Goal: Transaction & Acquisition: Purchase product/service

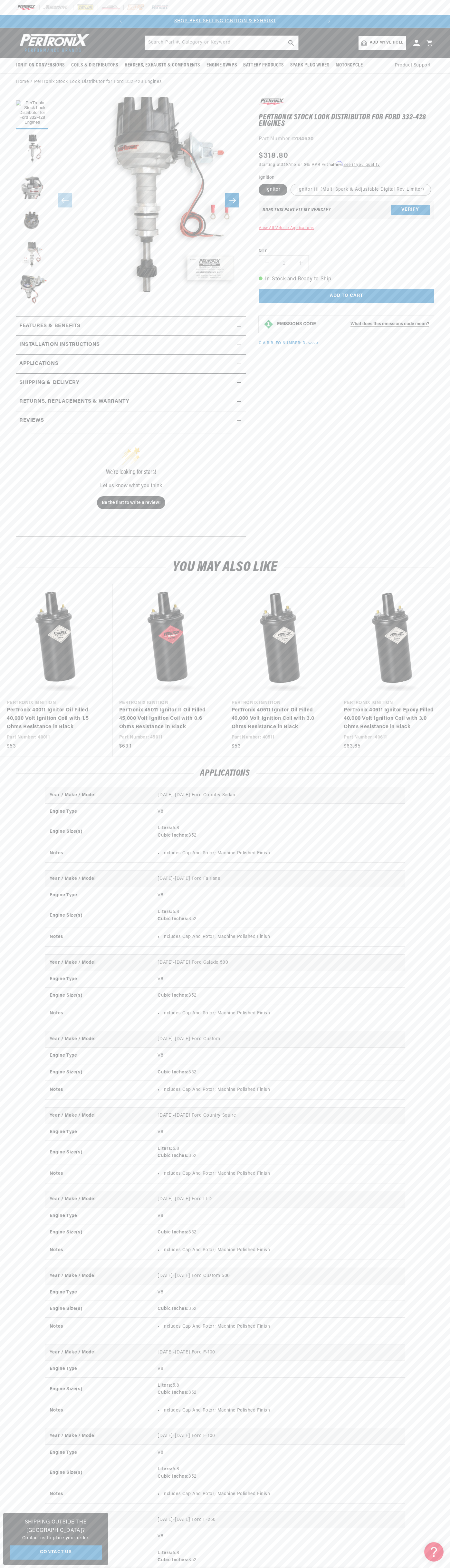
click at [24, 9] on img at bounding box center [26, 7] width 20 height 7
click at [442, 1365] on div "Year / Make / Model [DATE]-[DATE] Ford Country Sedan Engine Type V8 Engine Size…" at bounding box center [225, 1401] width 450 height 1227
click at [72, 1567] on html "Skip to content Your cart Your cart is empty Get the right parts the first time…" at bounding box center [225, 784] width 450 height 1568
click at [2, 491] on section "PerTronix Stock Look Distributor for Ford 332-428 Engines PerTronix Stock Look …" at bounding box center [225, 319] width 450 height 457
